Goal: Find specific page/section

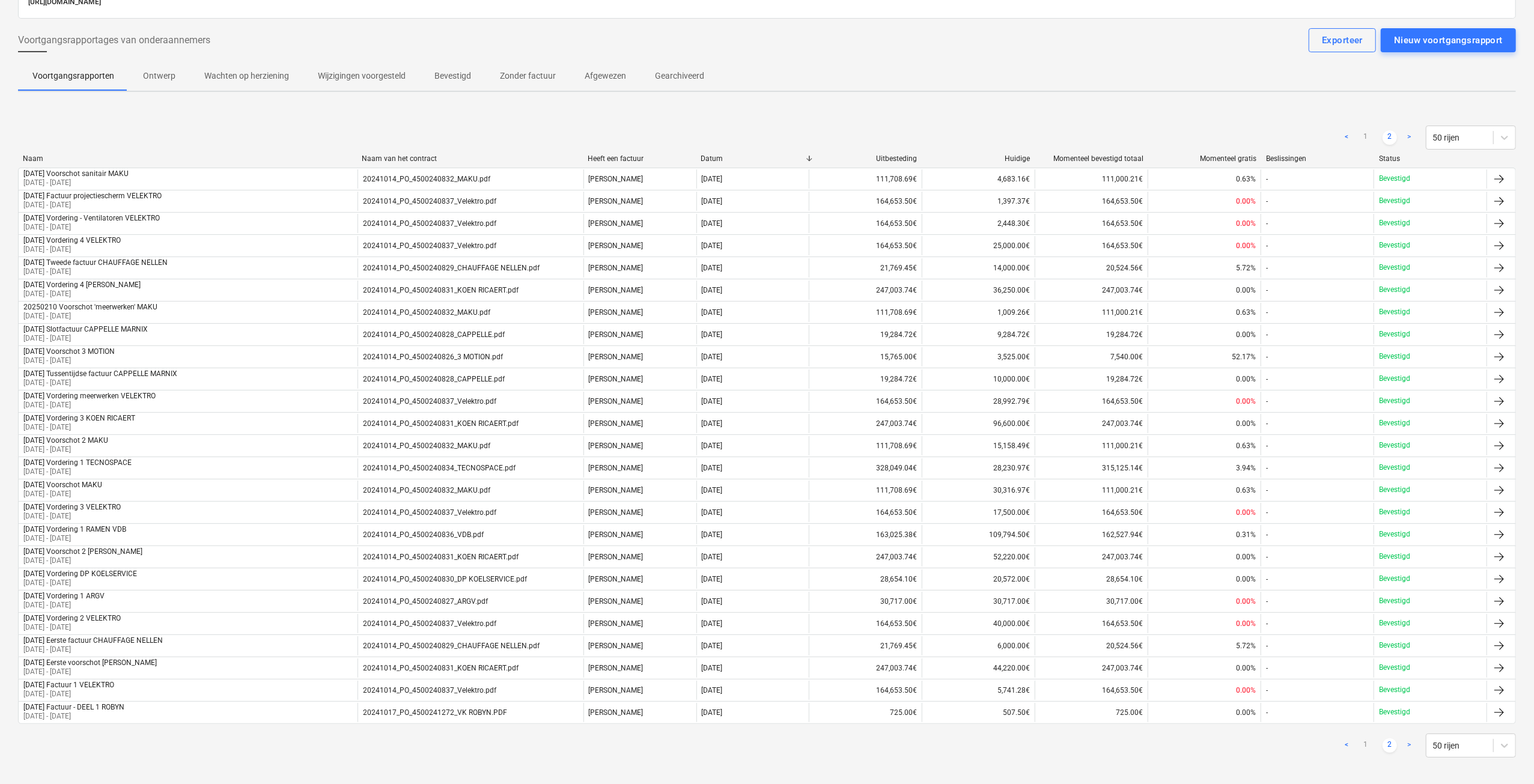
scroll to position [93, 0]
click at [1368, 133] on link "1" at bounding box center [1365, 136] width 14 height 14
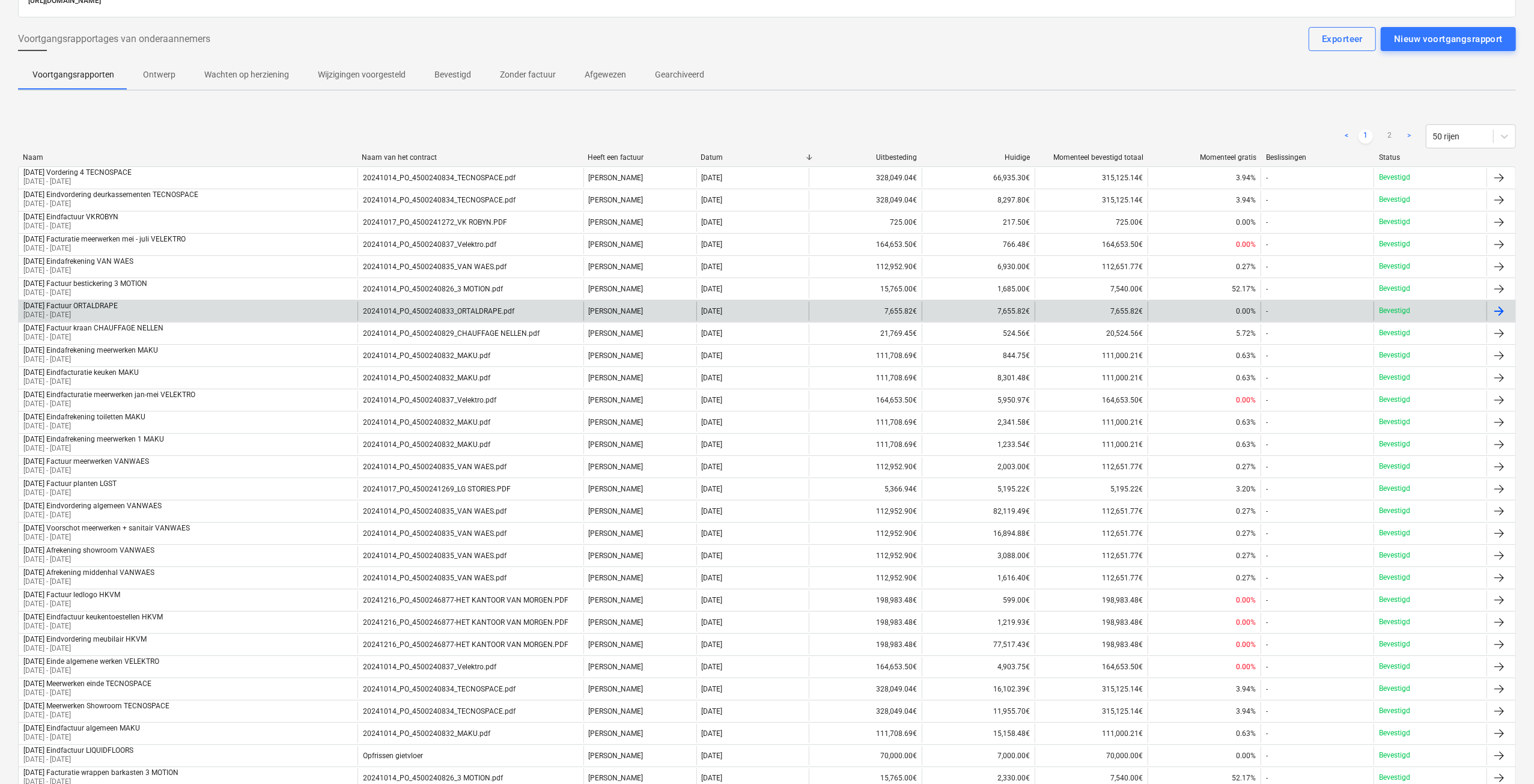
click at [531, 310] on div "20241014_PO_4500240833_ORTALDRAPE.pdf" at bounding box center [470, 310] width 226 height 19
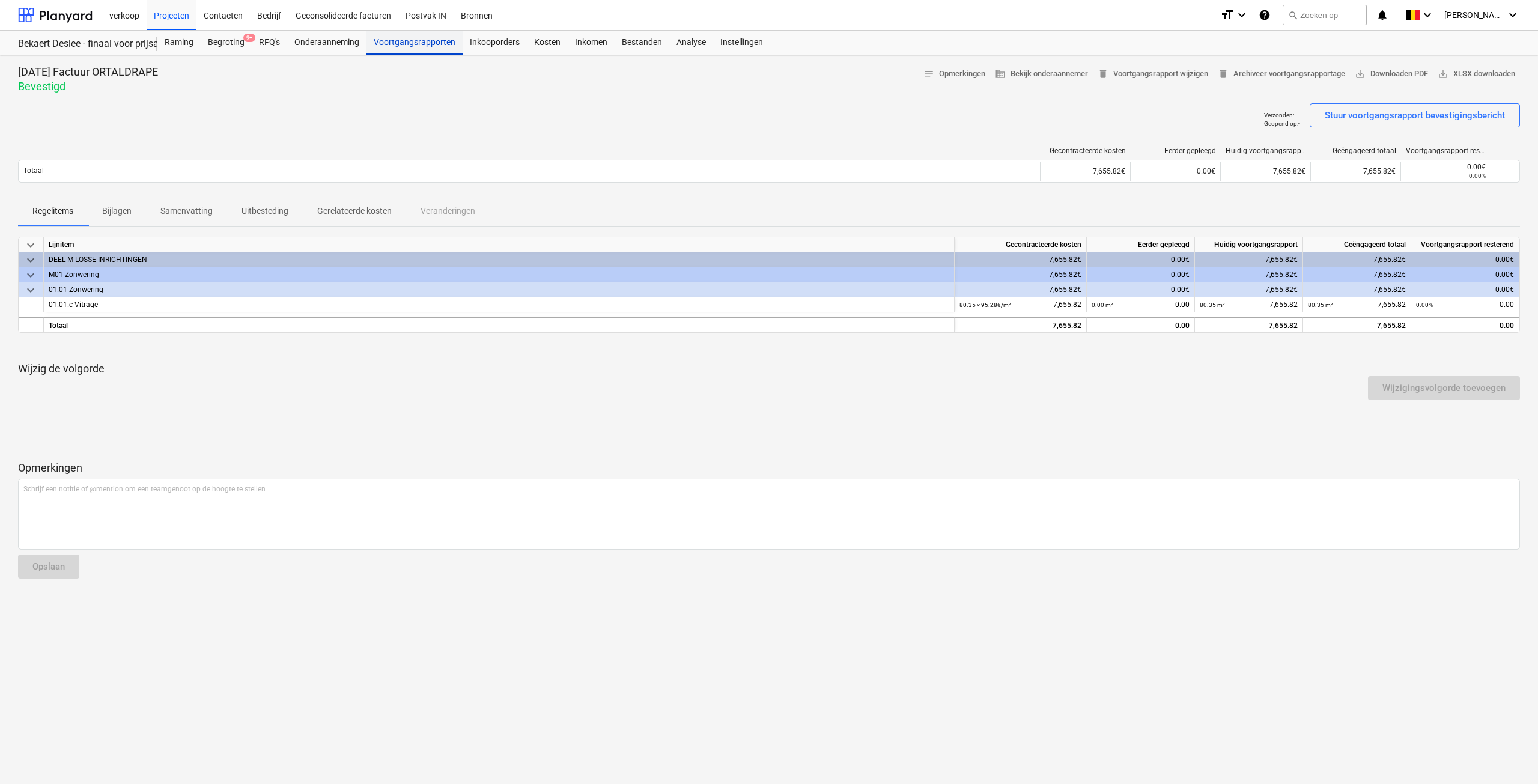
click at [424, 44] on div "Voortgangsrapporten" at bounding box center [414, 43] width 96 height 24
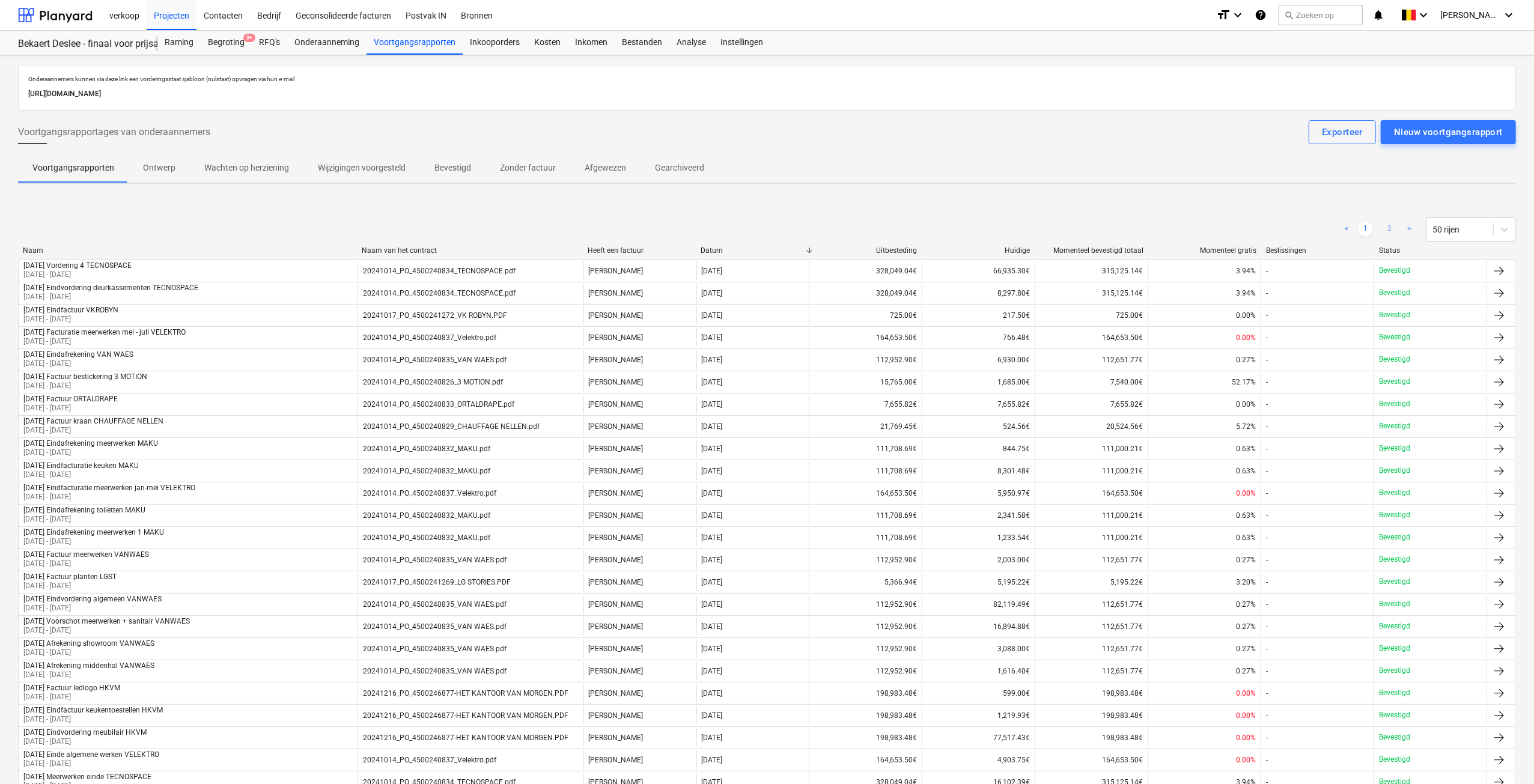
click at [1391, 231] on link "2" at bounding box center [1389, 229] width 14 height 14
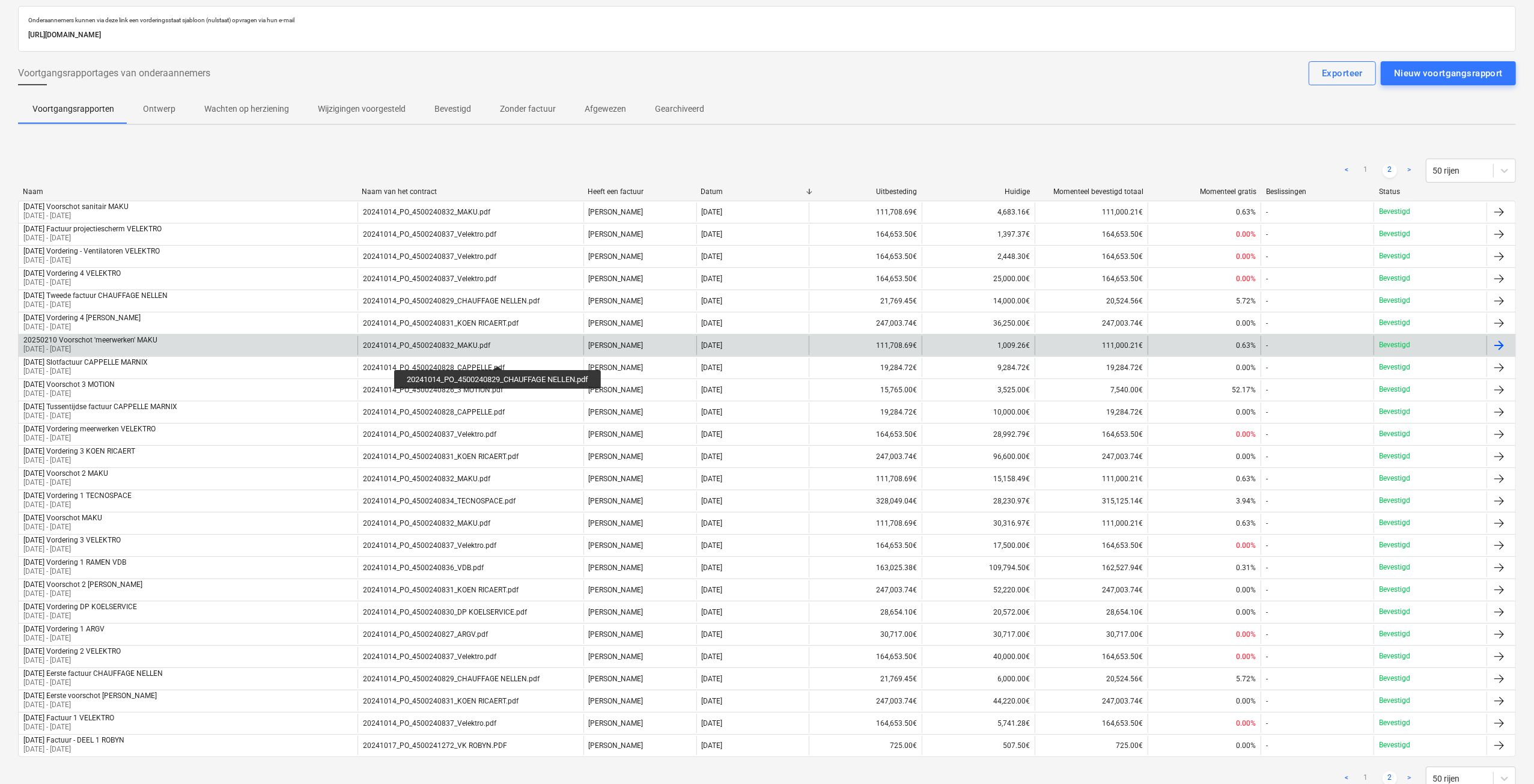
scroll to position [93, 0]
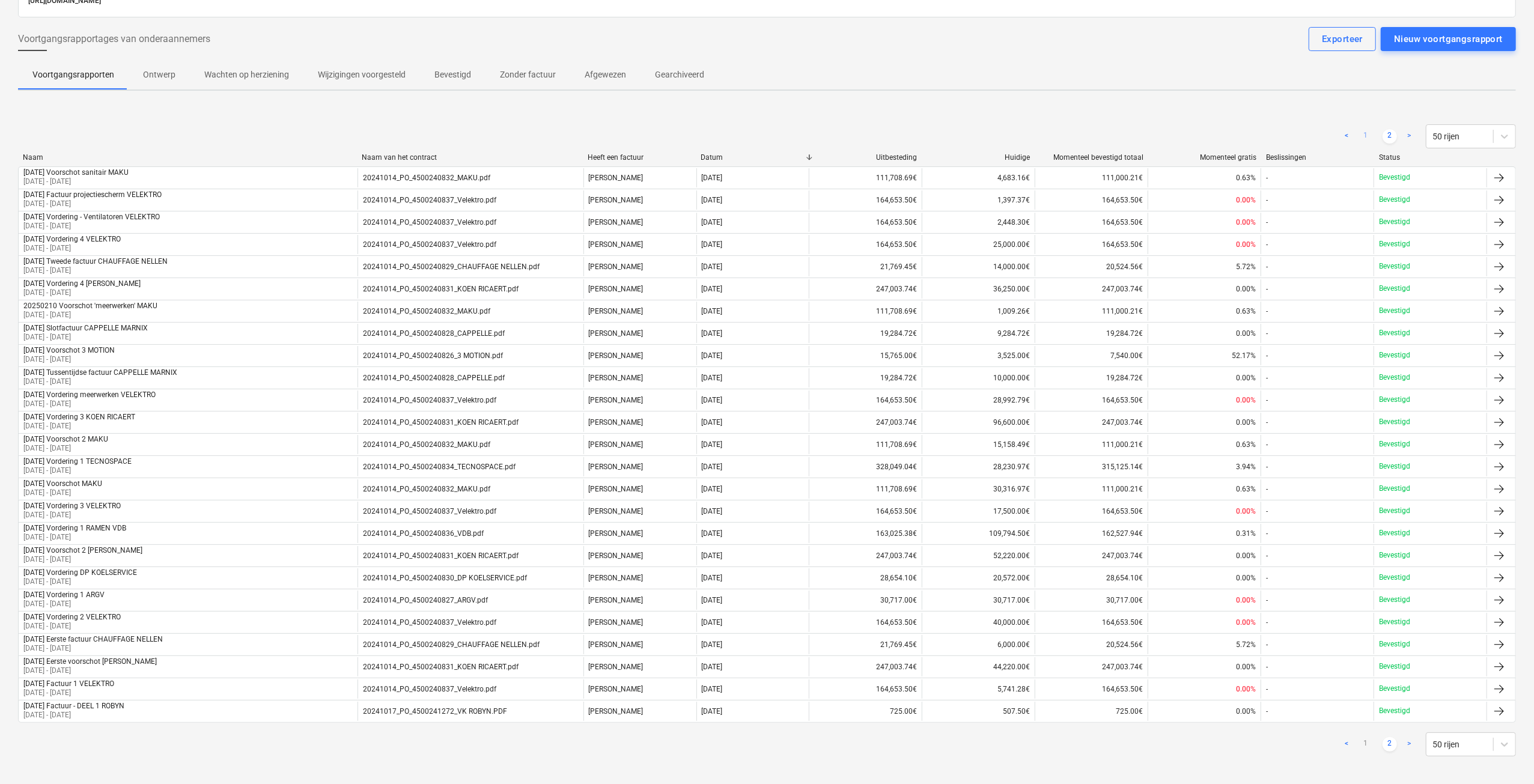
click at [1367, 133] on link "1" at bounding box center [1365, 136] width 14 height 14
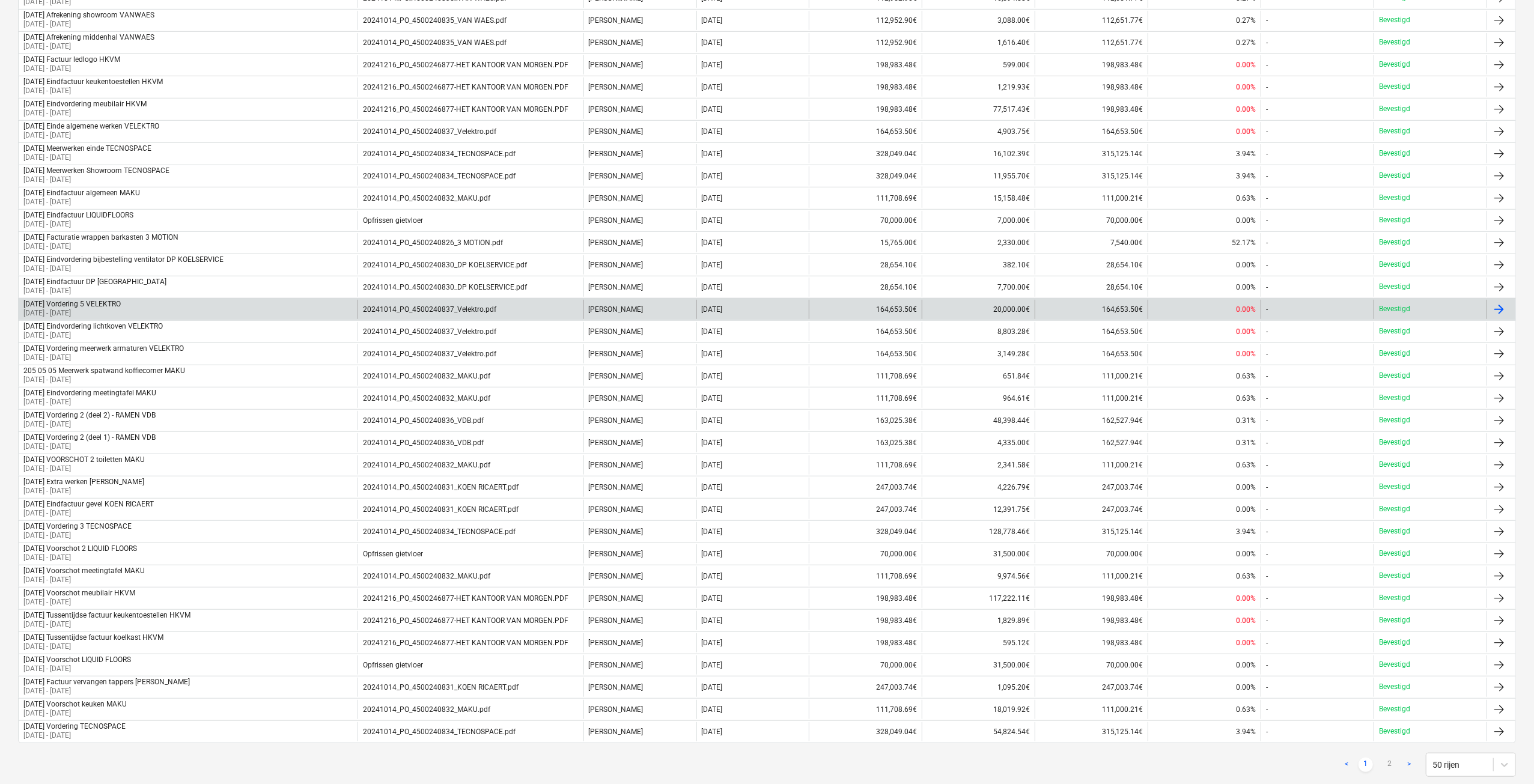
scroll to position [643, 0]
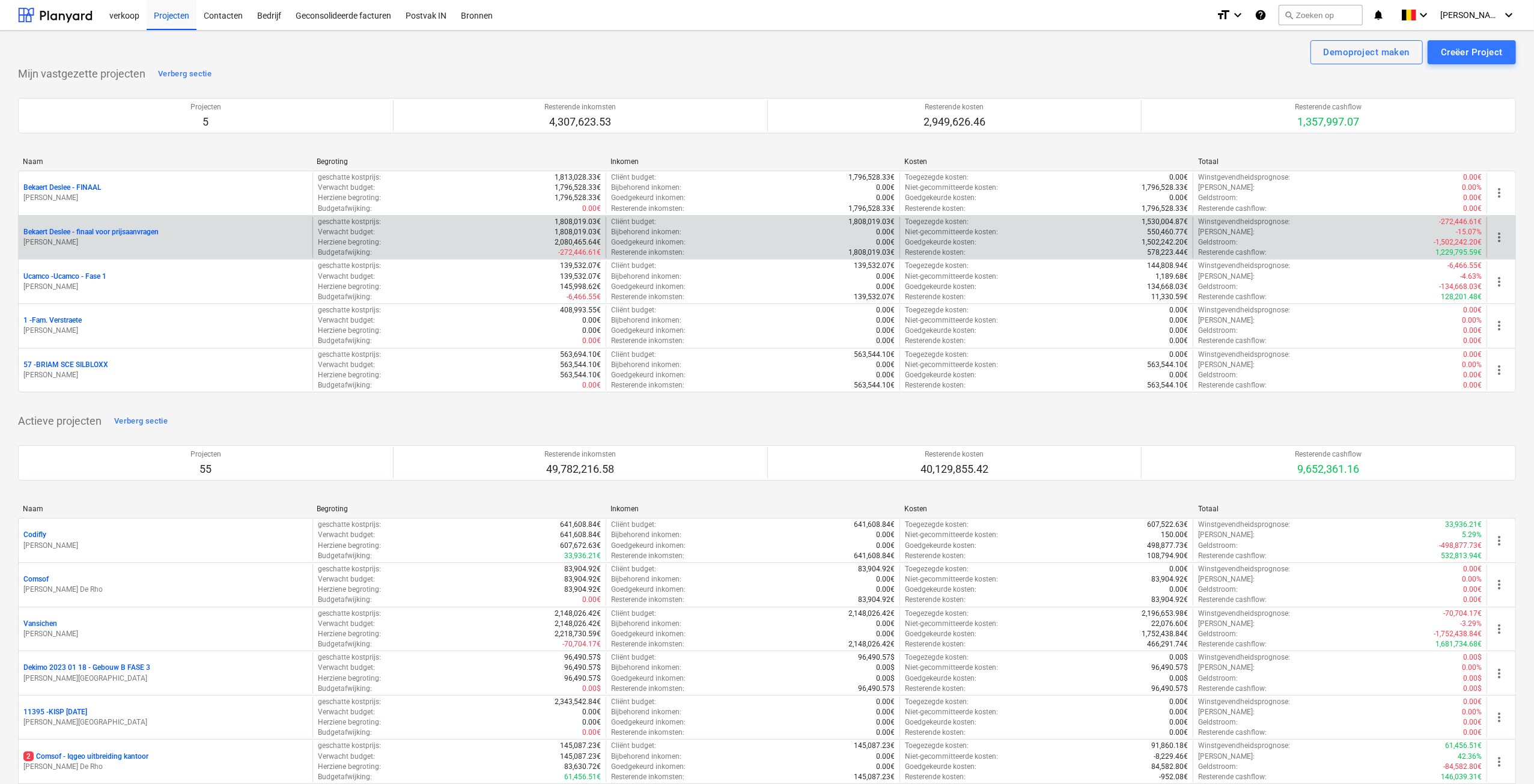
click at [131, 238] on p "[PERSON_NAME]" at bounding box center [166, 243] width 285 height 10
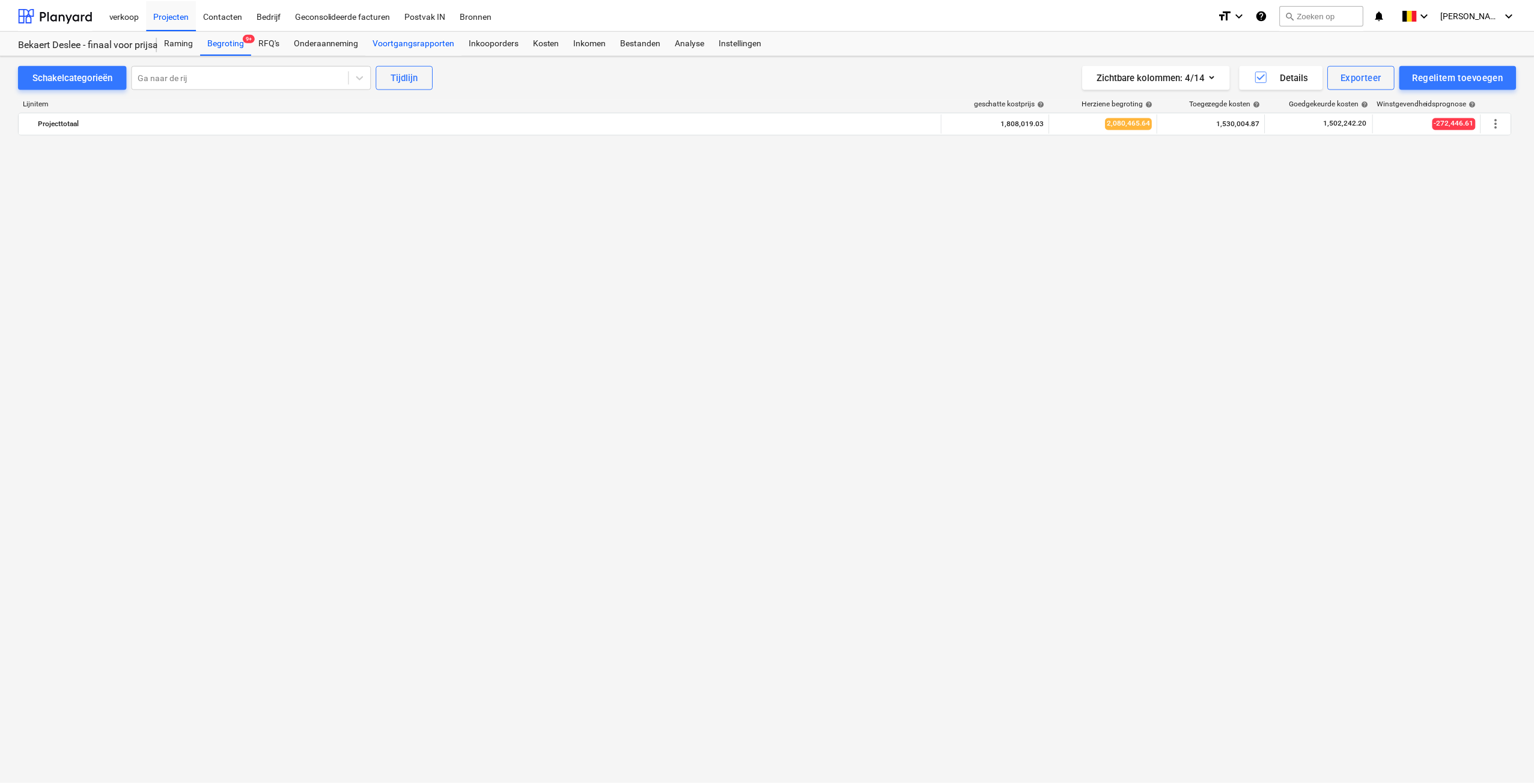
scroll to position [3189, 0]
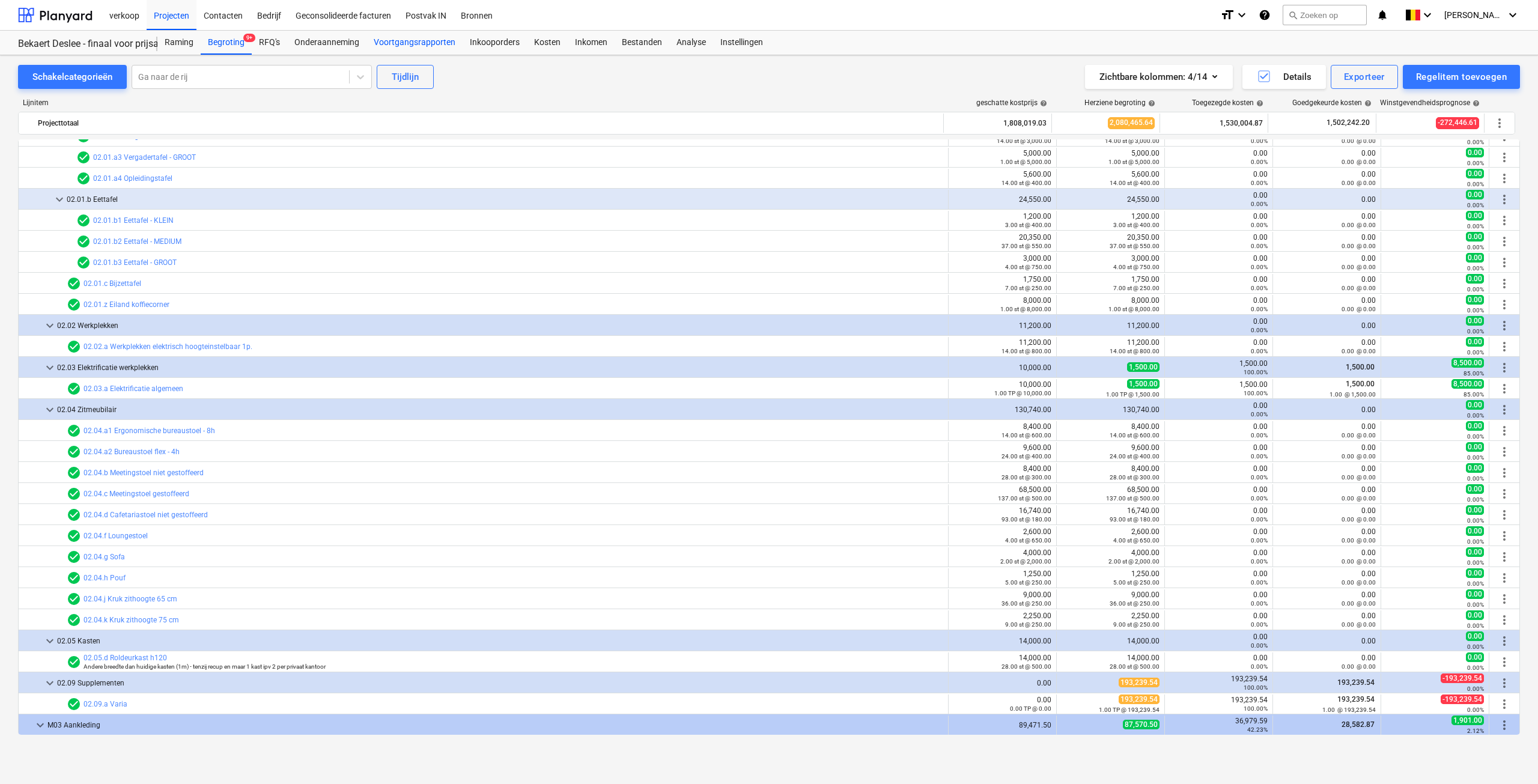
click at [424, 40] on div "Voortgangsrapporten" at bounding box center [414, 43] width 96 height 24
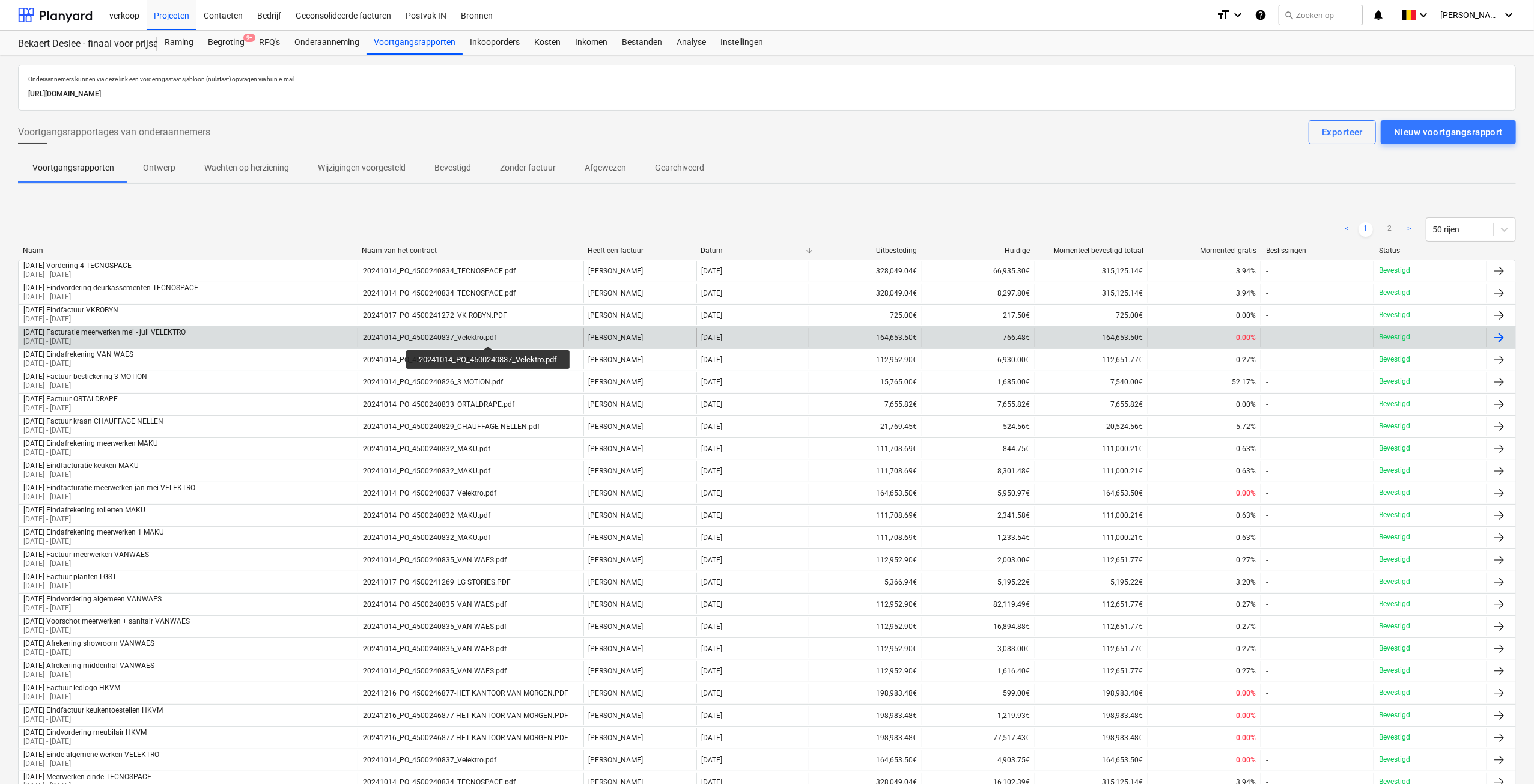
click at [490, 336] on div "20241014_PO_4500240837_Velektro.pdf" at bounding box center [429, 337] width 133 height 8
